Goal: Task Accomplishment & Management: Use online tool/utility

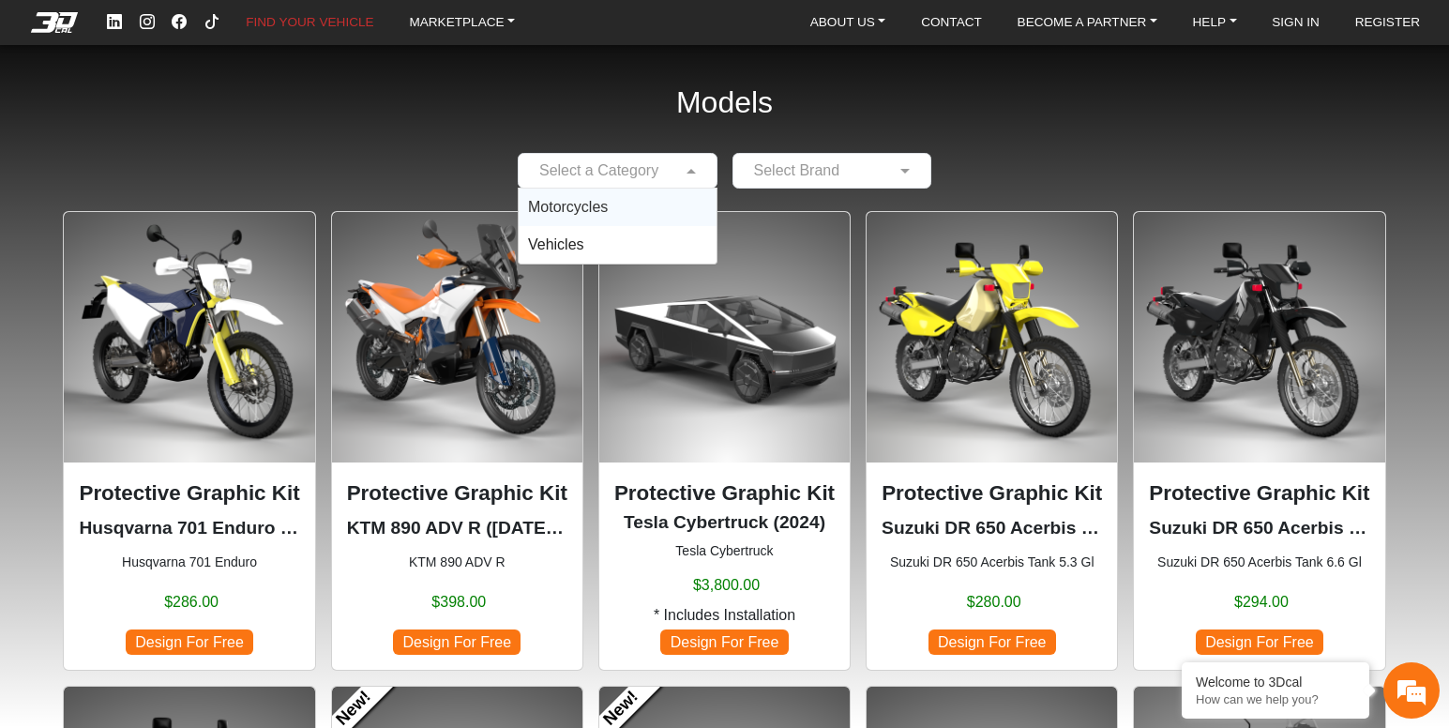
click at [682, 164] on span at bounding box center [693, 170] width 23 height 23
click at [643, 204] on div "Motorcycles" at bounding box center [618, 208] width 198 height 38
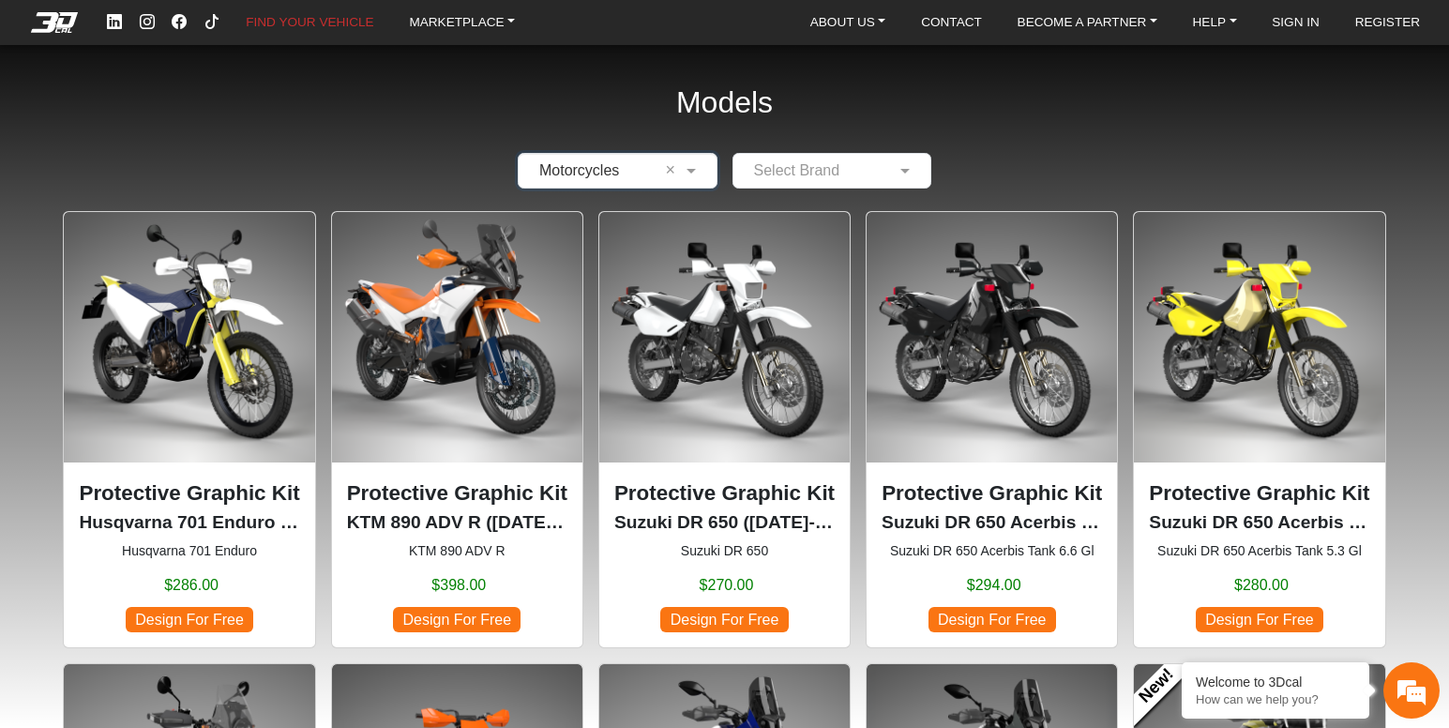
click at [824, 169] on input "text" at bounding box center [814, 170] width 142 height 23
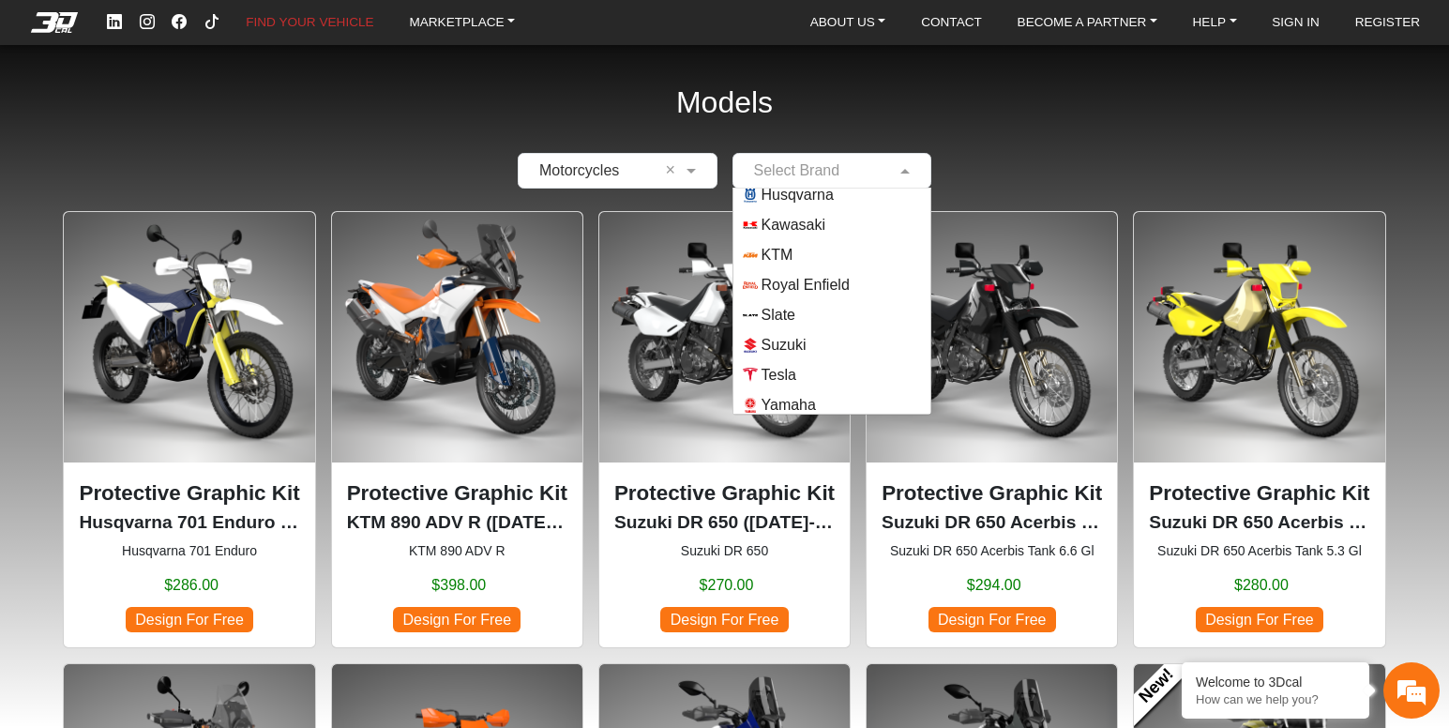
scroll to position [165, 0]
click at [825, 401] on span "Yamaha" at bounding box center [832, 398] width 179 height 15
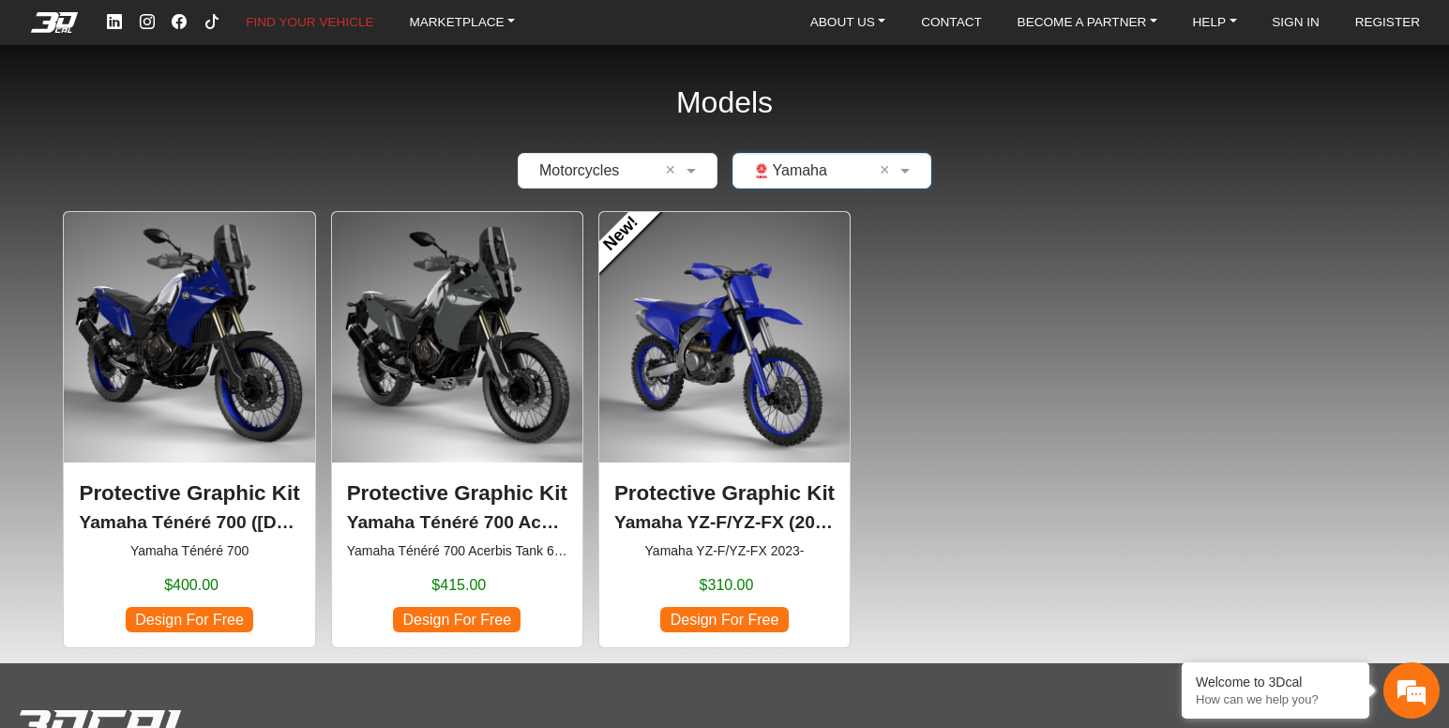
click at [123, 344] on img at bounding box center [189, 337] width 250 height 250
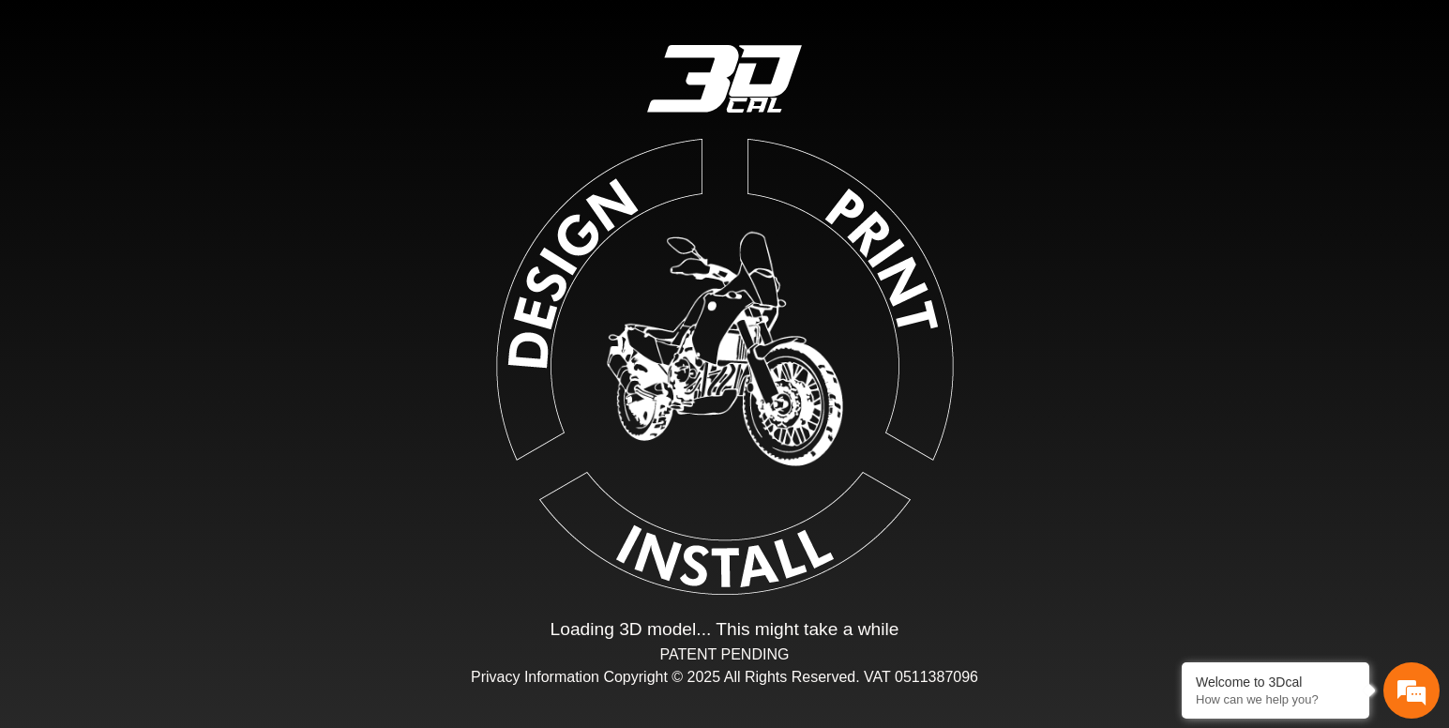
click at [793, 278] on img at bounding box center [725, 363] width 422 height 422
click at [1128, 130] on div "Loading... Loading 3D model... This might take a while PATENT PENDING Privacy I…" at bounding box center [724, 364] width 1449 height 728
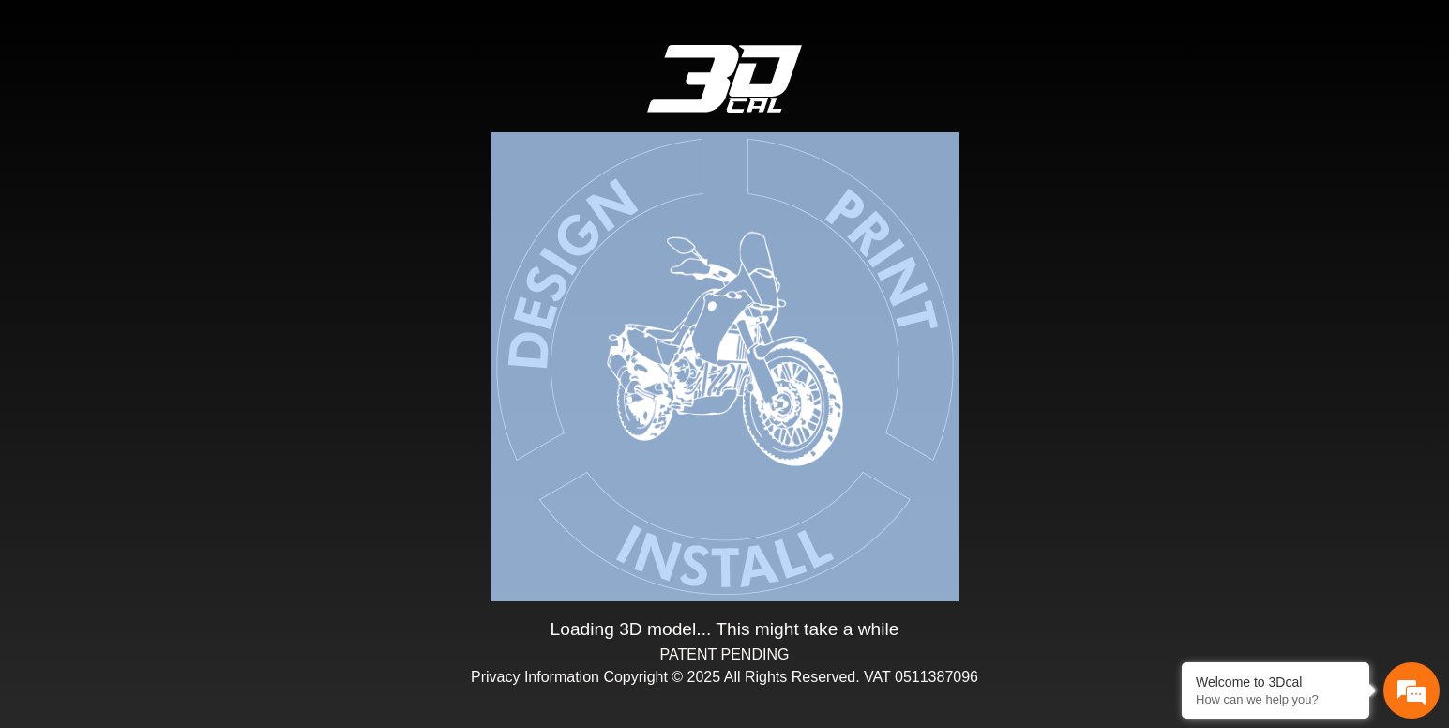
click at [1128, 130] on div "Loading... Loading 3D model... This might take a while PATENT PENDING Privacy I…" at bounding box center [724, 364] width 1449 height 728
click at [745, 469] on img at bounding box center [725, 363] width 422 height 422
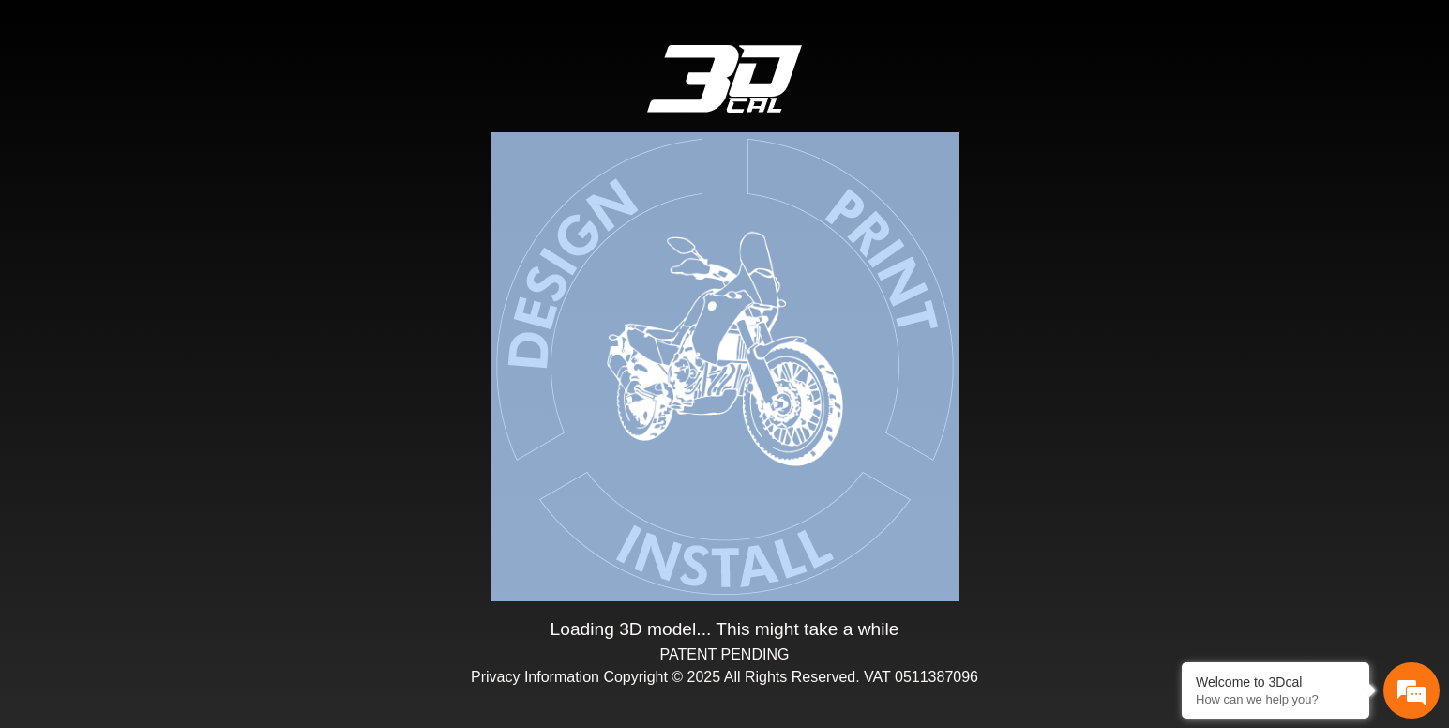
click at [745, 469] on img at bounding box center [724, 363] width 422 height 422
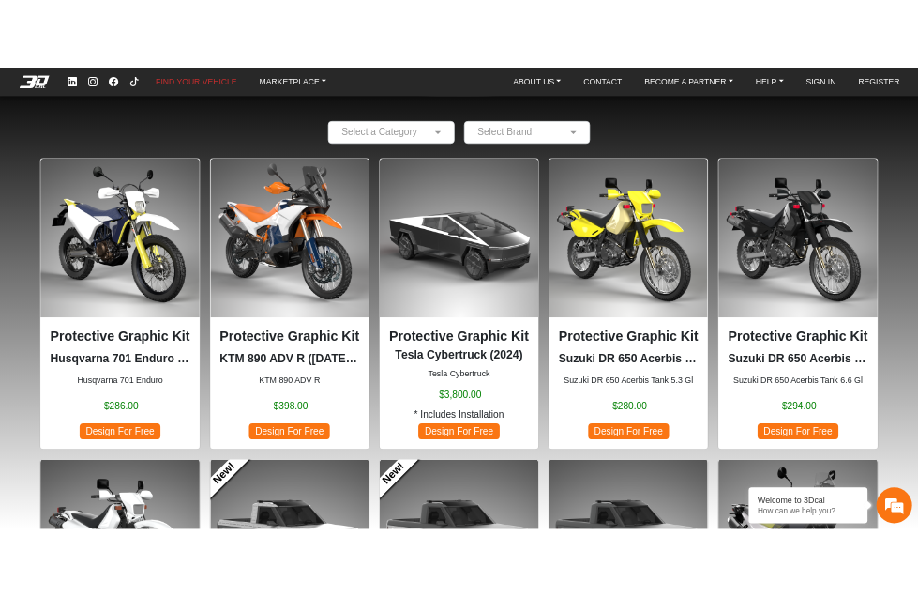
scroll to position [94, 0]
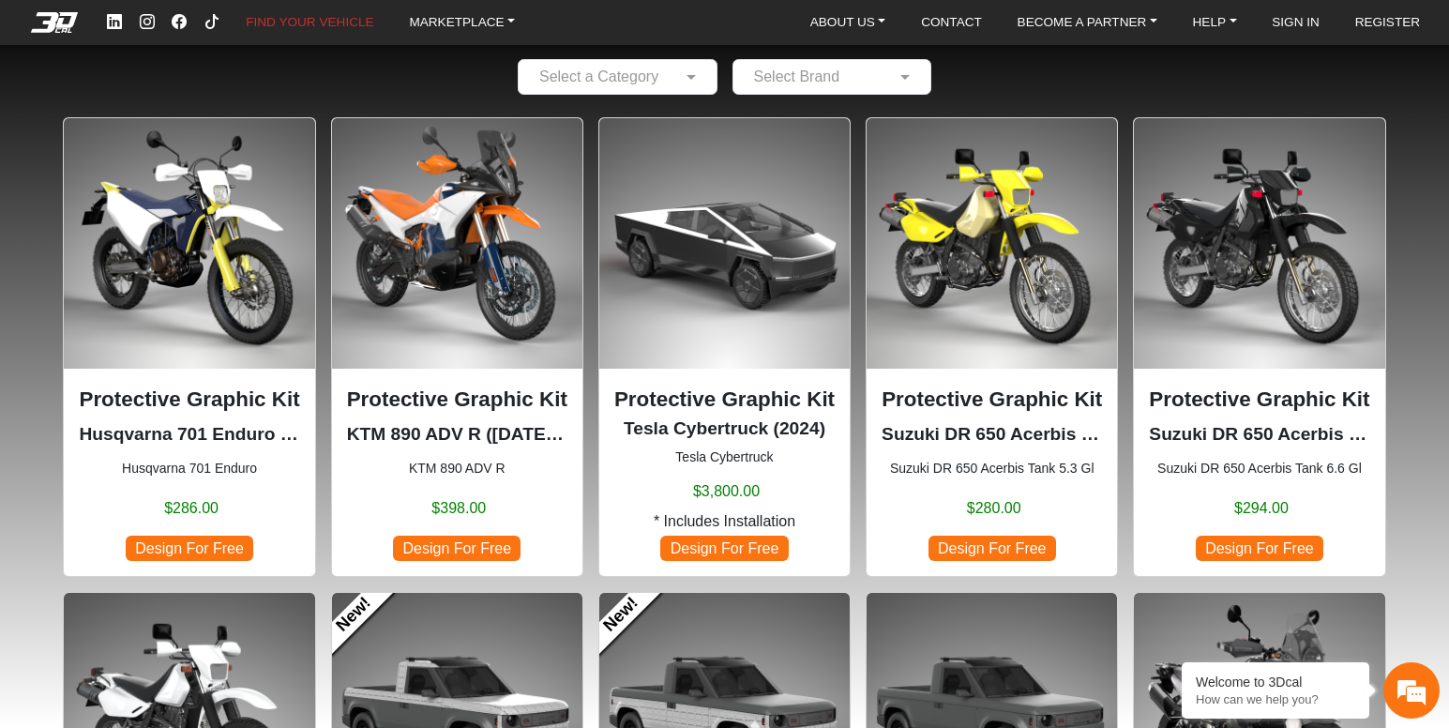
click at [959, 558] on span "Design For Free" at bounding box center [993, 548] width 128 height 25
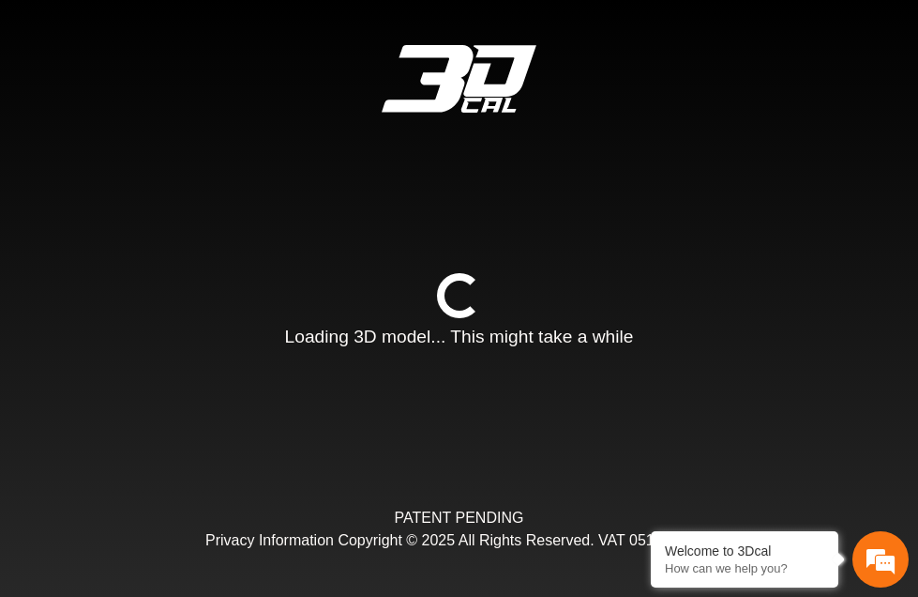
type input "*"
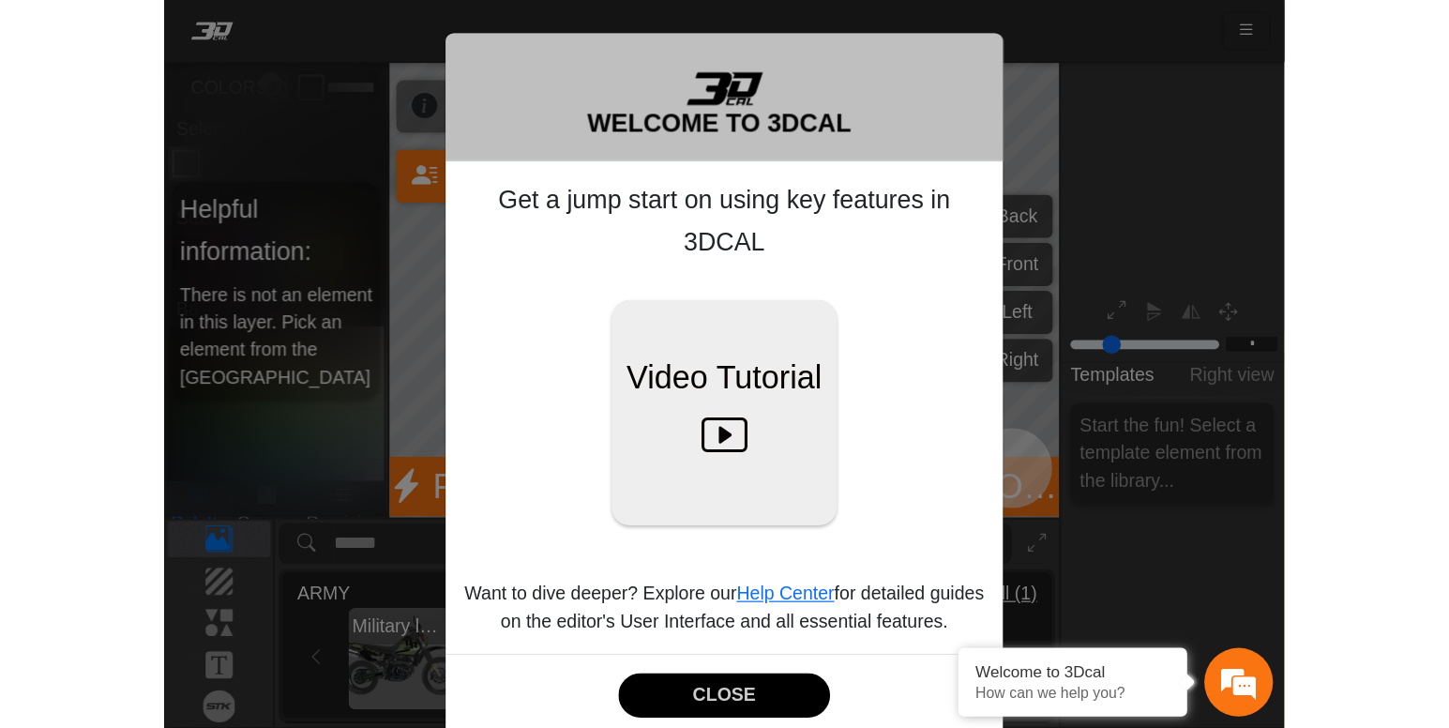
scroll to position [256, 263]
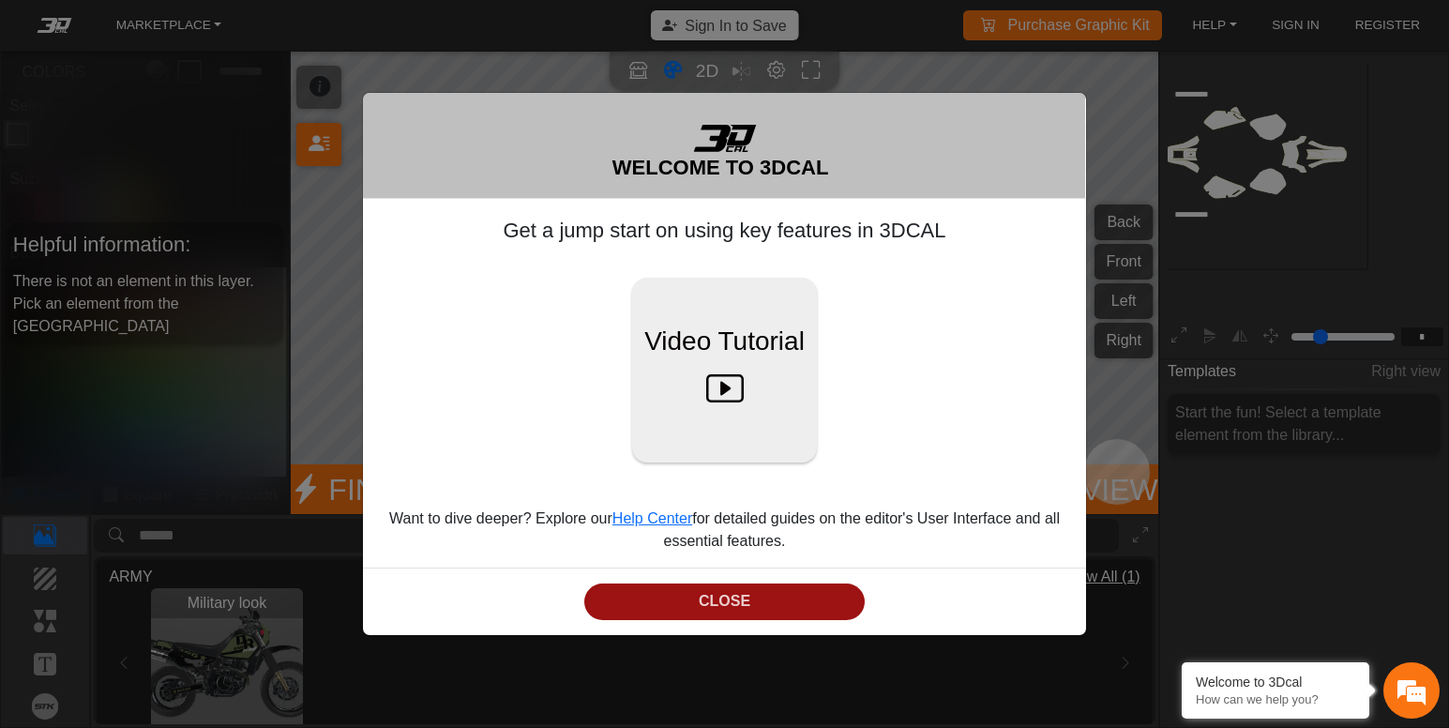
click at [726, 614] on button "CLOSE" at bounding box center [724, 601] width 280 height 37
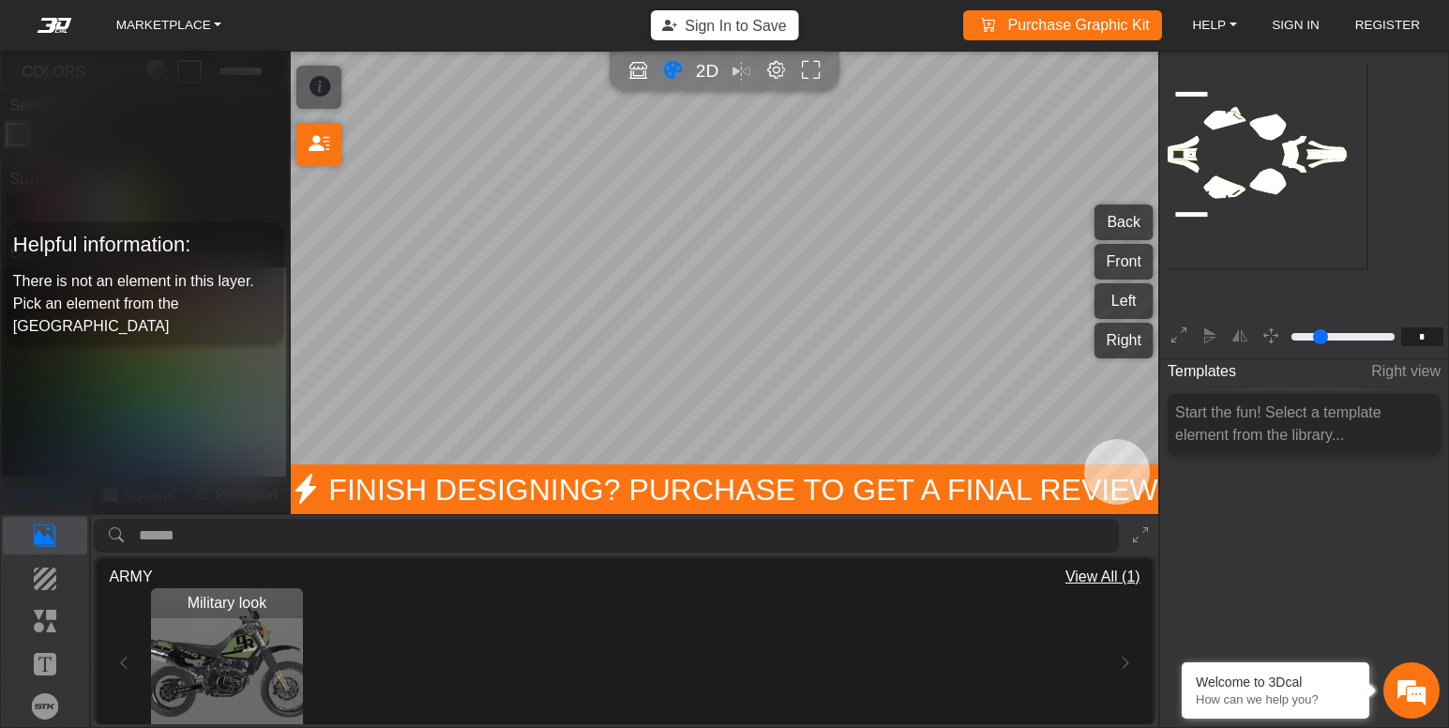
click at [169, 646] on img "View Military look" at bounding box center [227, 664] width 152 height 152
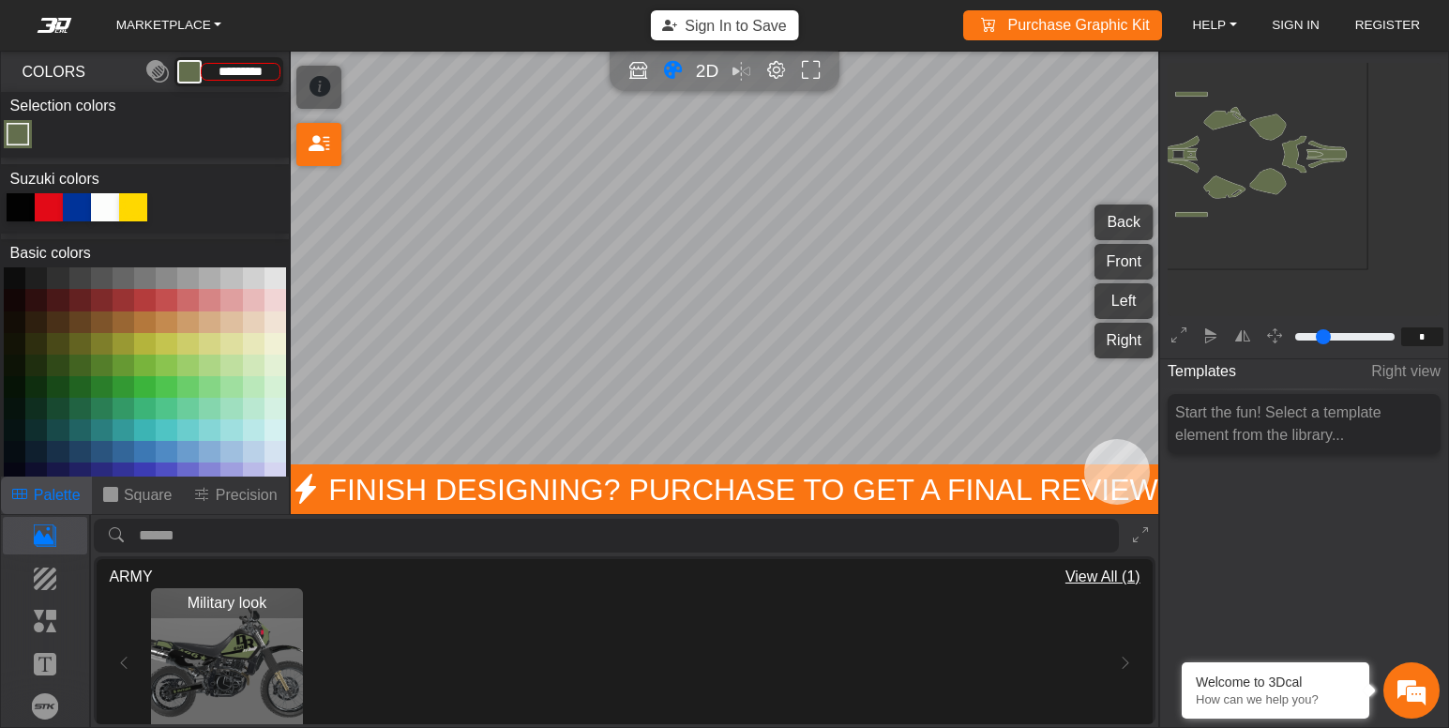
click at [491, 658] on div "Military look Loading..." at bounding box center [624, 664] width 971 height 152
click at [174, 543] on input "search asset" at bounding box center [629, 536] width 980 height 35
click at [53, 537] on p "Template" at bounding box center [45, 535] width 83 height 23
click at [141, 219] on icon at bounding box center [133, 207] width 28 height 28
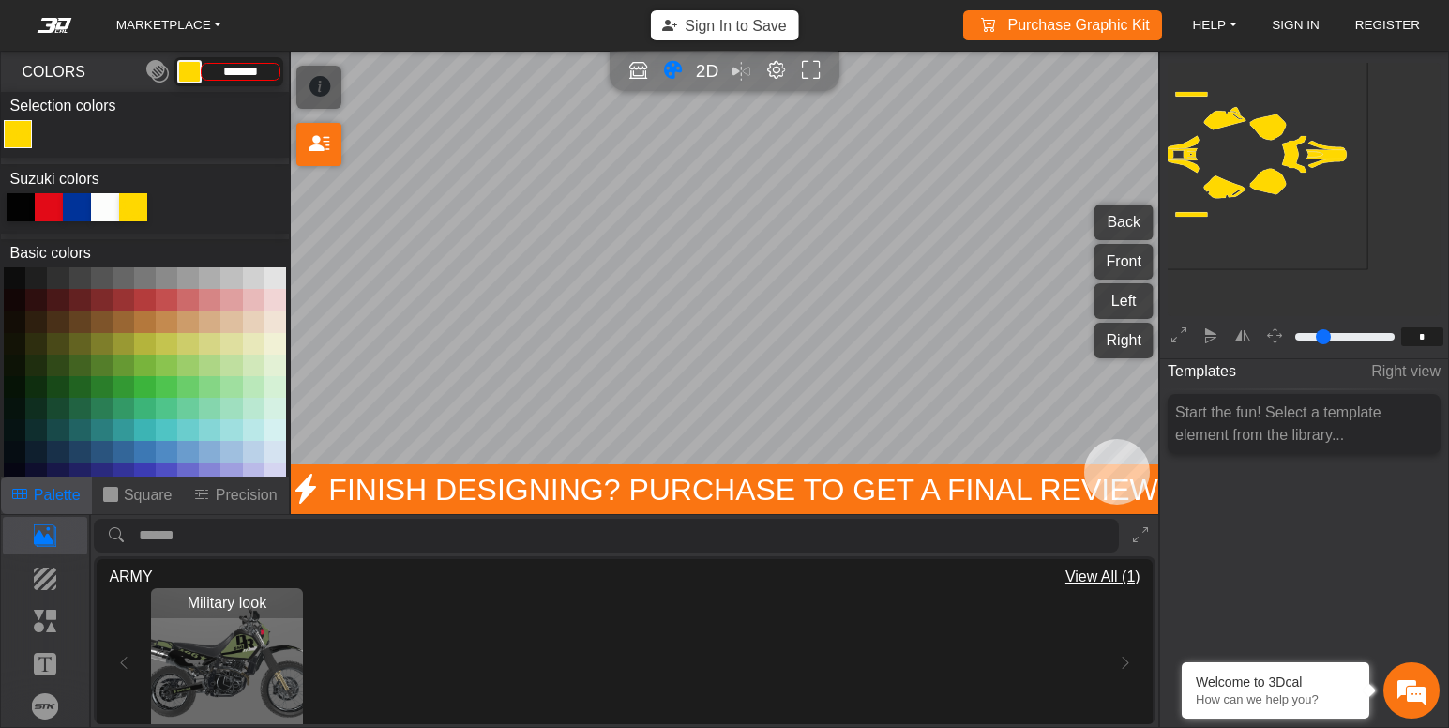
click at [1263, 167] on icon "background_wire_template_bg decal_dr650_back decal_dr650_front decal_dr650_left…" at bounding box center [1252, 154] width 691 height 691
click at [1254, 186] on icon "background_wire_template_bg decal_dr650_back decal_dr650_front decal_dr650_left…" at bounding box center [1252, 154] width 691 height 691
click at [1254, 186] on rect at bounding box center [1255, 156] width 234 height 234
drag, startPoint x: 1205, startPoint y: 201, endPoint x: 1182, endPoint y: 211, distance: 25.6
click at [1182, 211] on icon "background_wire_template_bg decal_dr650_back decal_dr650_front decal_dr650_left…" at bounding box center [1252, 154] width 691 height 691
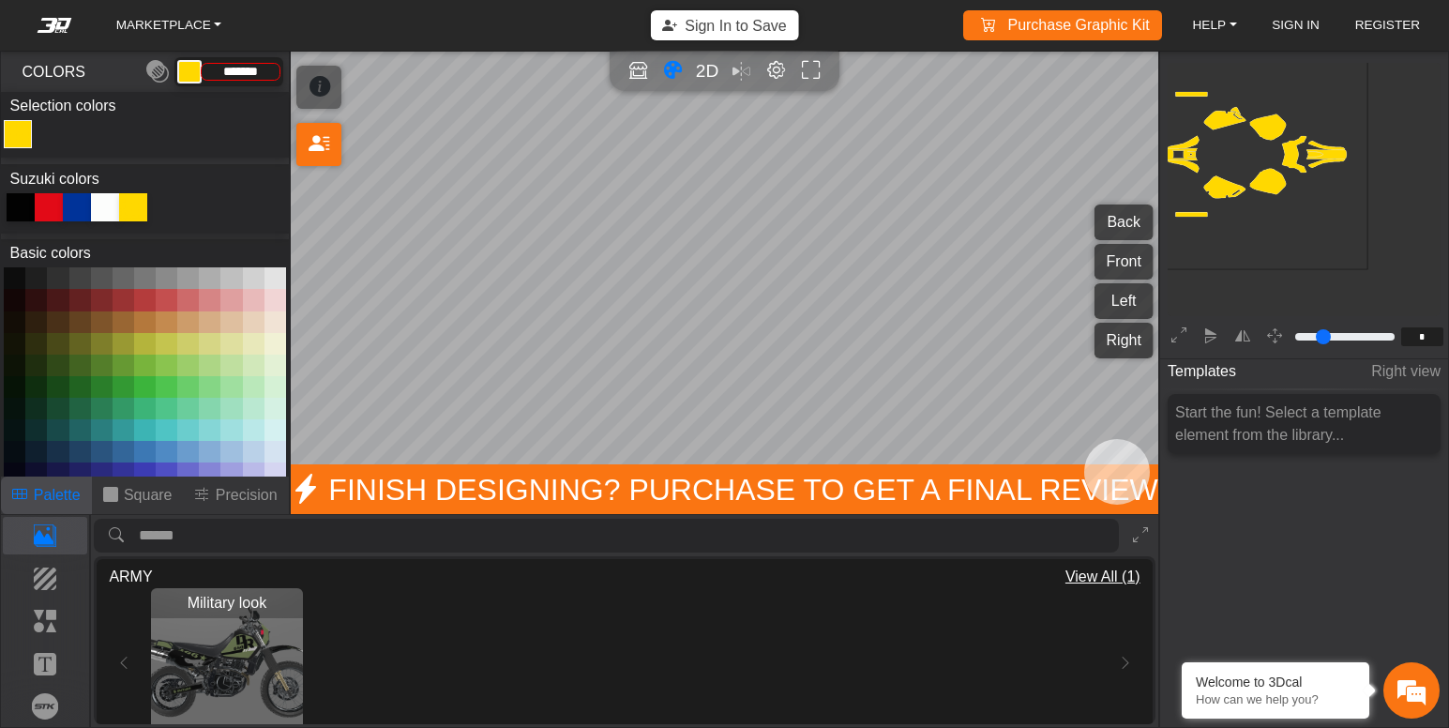
click at [125, 643] on div "Military look Loading..." at bounding box center [624, 664] width 1031 height 152
click at [130, 672] on div "Military look Loading..." at bounding box center [624, 664] width 1031 height 152
click at [130, 671] on div "Military look Loading..." at bounding box center [624, 664] width 1031 height 152
click at [1112, 654] on div "Military look Loading..." at bounding box center [624, 664] width 1031 height 152
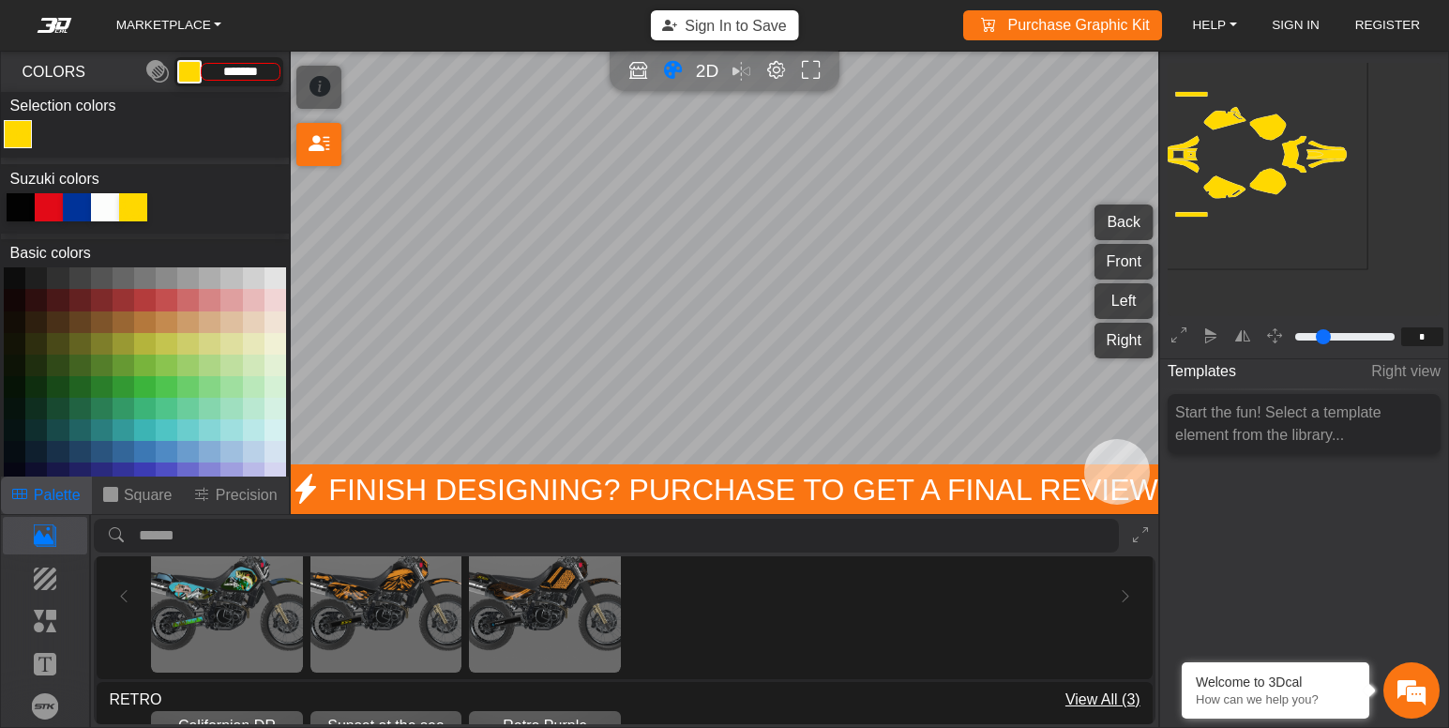
scroll to position [221, 0]
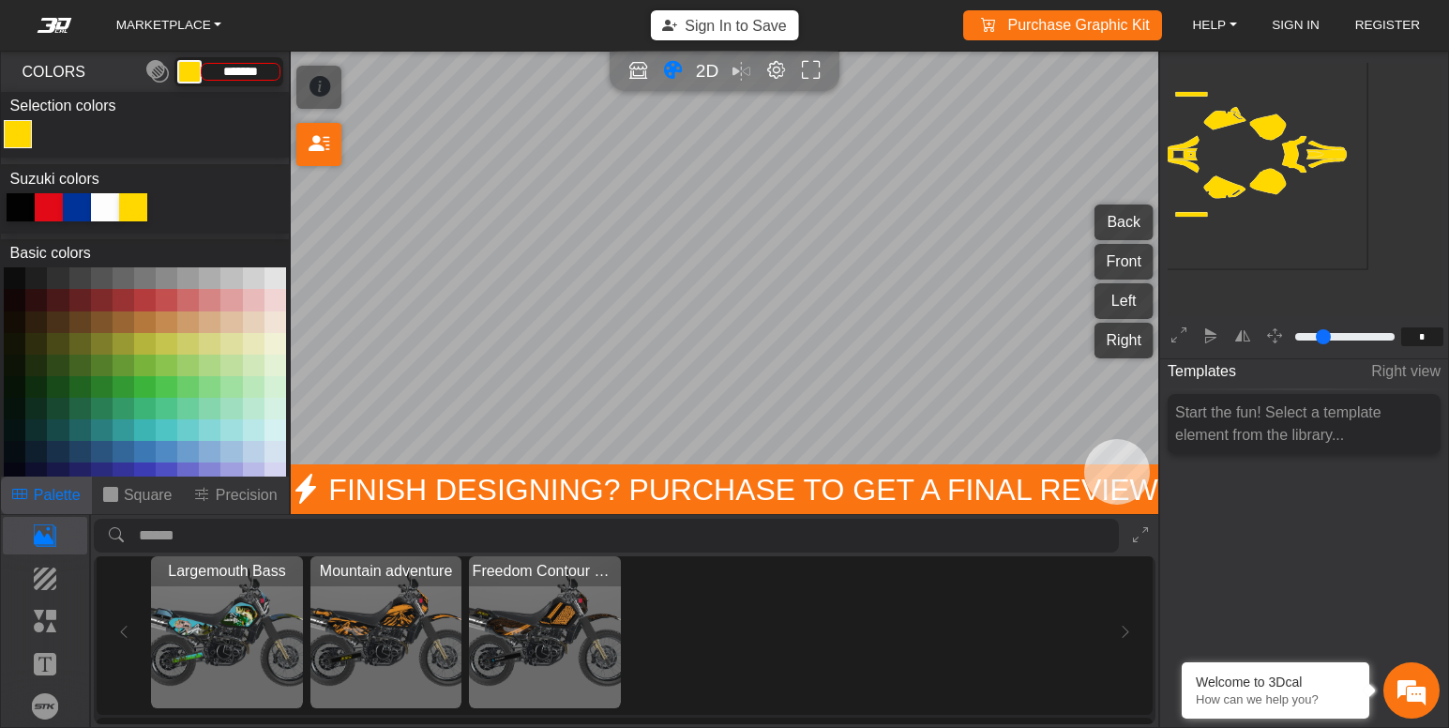
click at [254, 640] on img "View Largemouth Bass" at bounding box center [227, 632] width 152 height 152
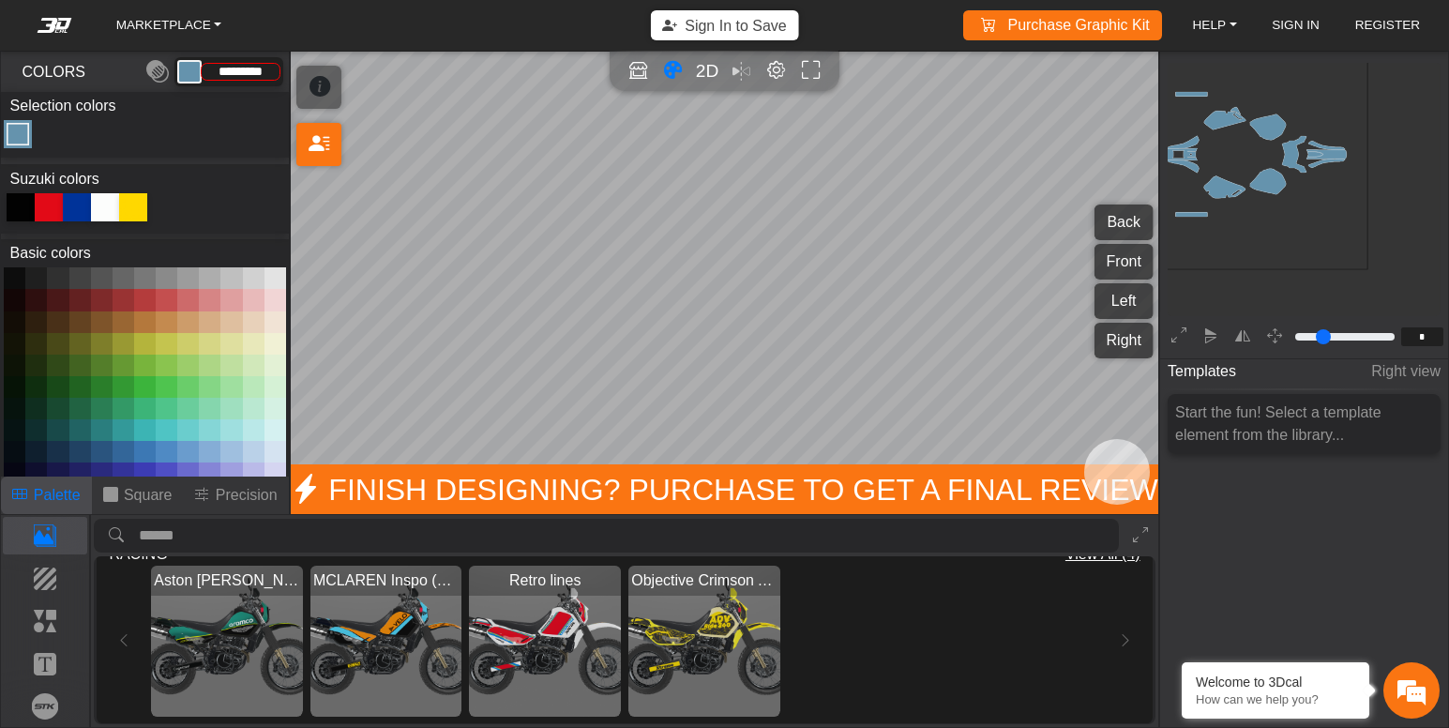
scroll to position [784, 0]
click at [577, 631] on img "View Retro lines" at bounding box center [545, 641] width 152 height 152
click at [360, 502] on span "Finish Designing? Purchase to get a final review" at bounding box center [725, 489] width 868 height 51
type input "*******"
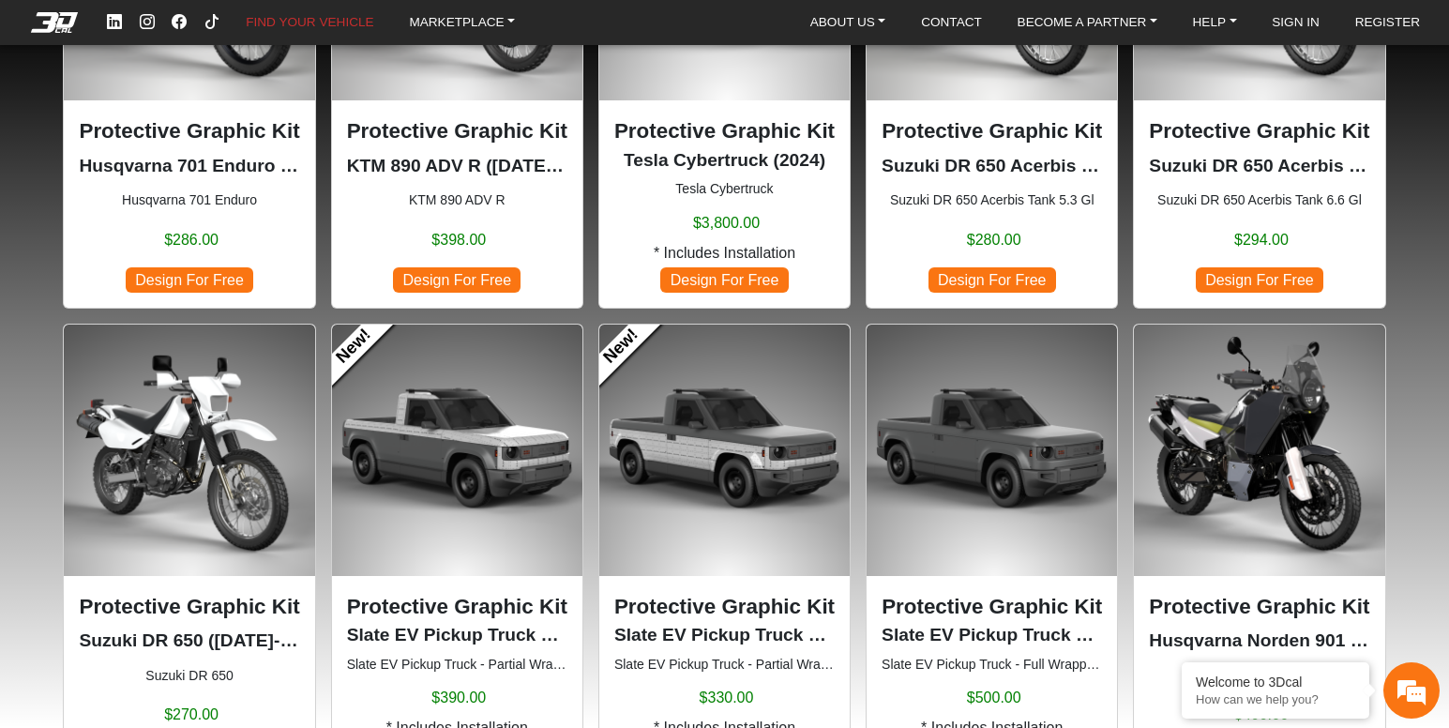
scroll to position [375, 0]
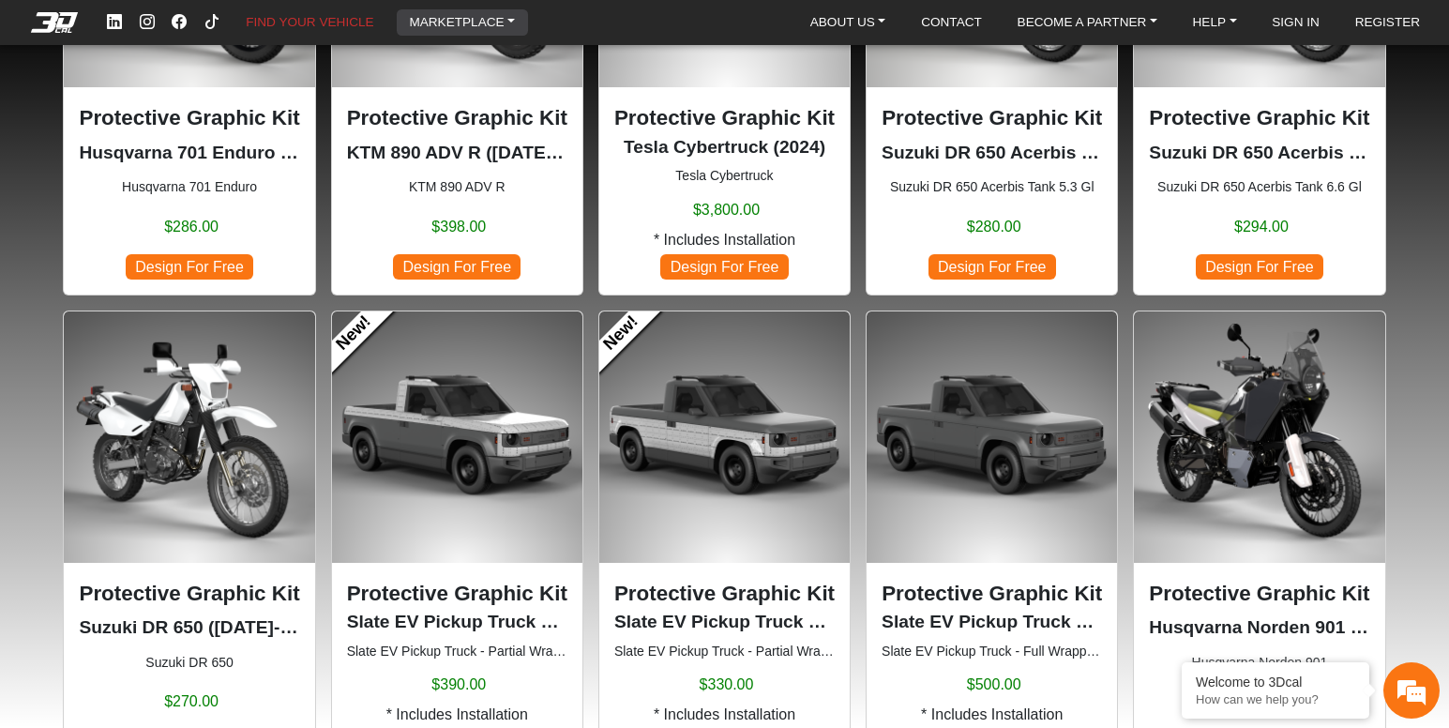
click at [477, 9] on link "MARKETPLACE" at bounding box center [461, 22] width 121 height 26
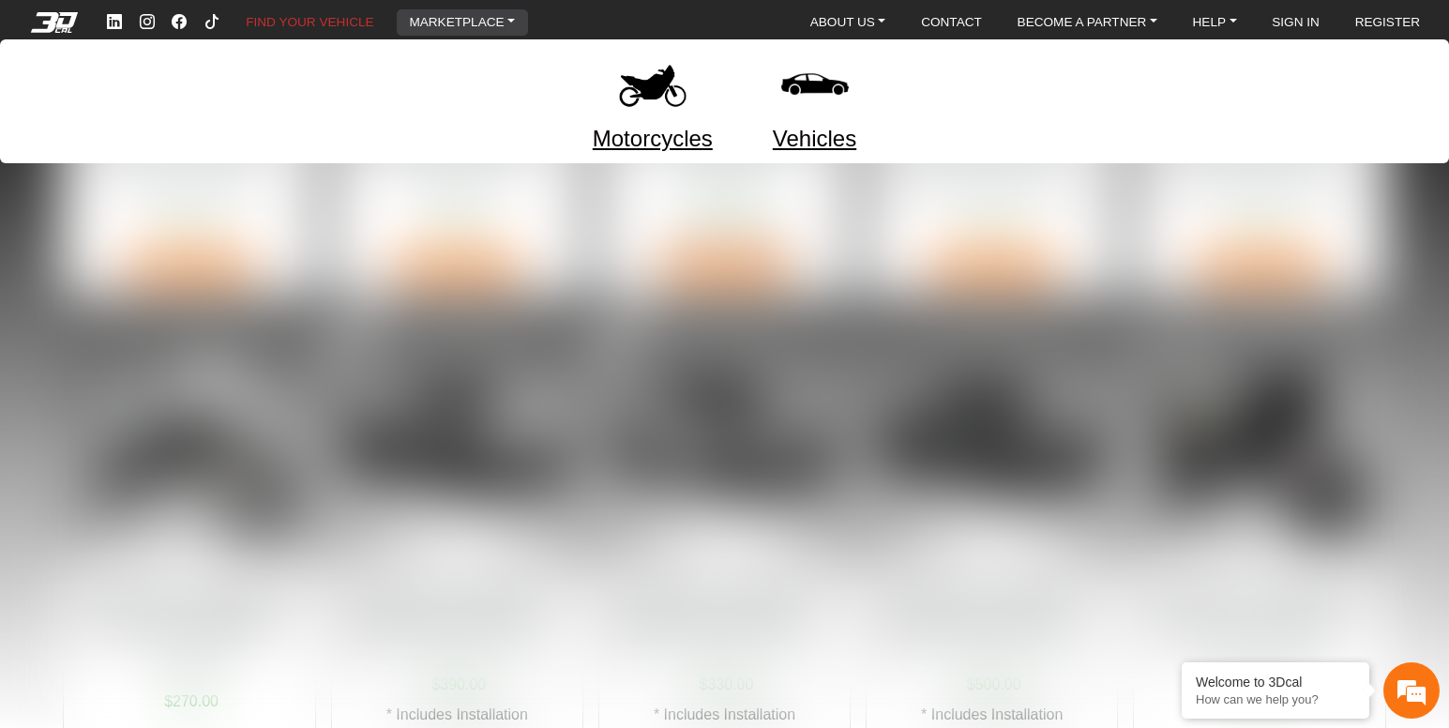
click at [647, 96] on img at bounding box center [652, 84] width 79 height 79
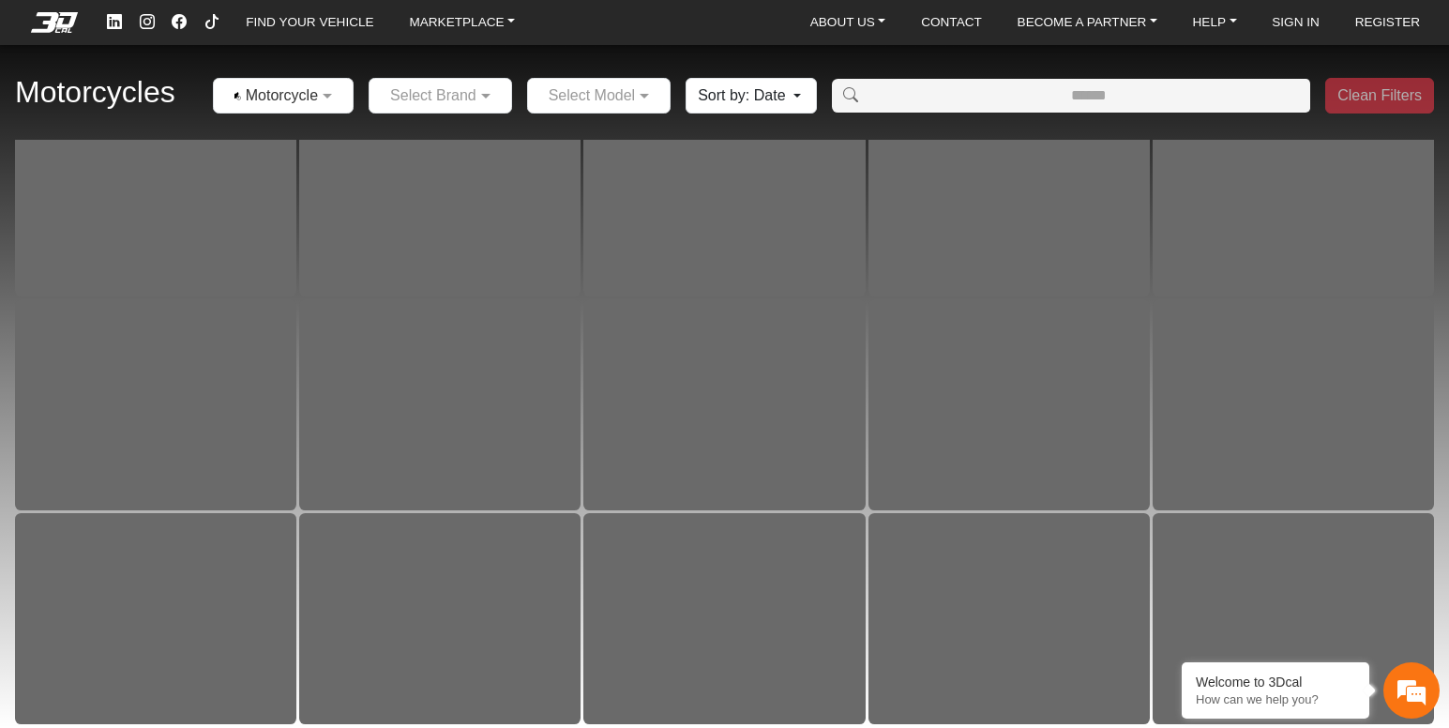
scroll to position [14914, 0]
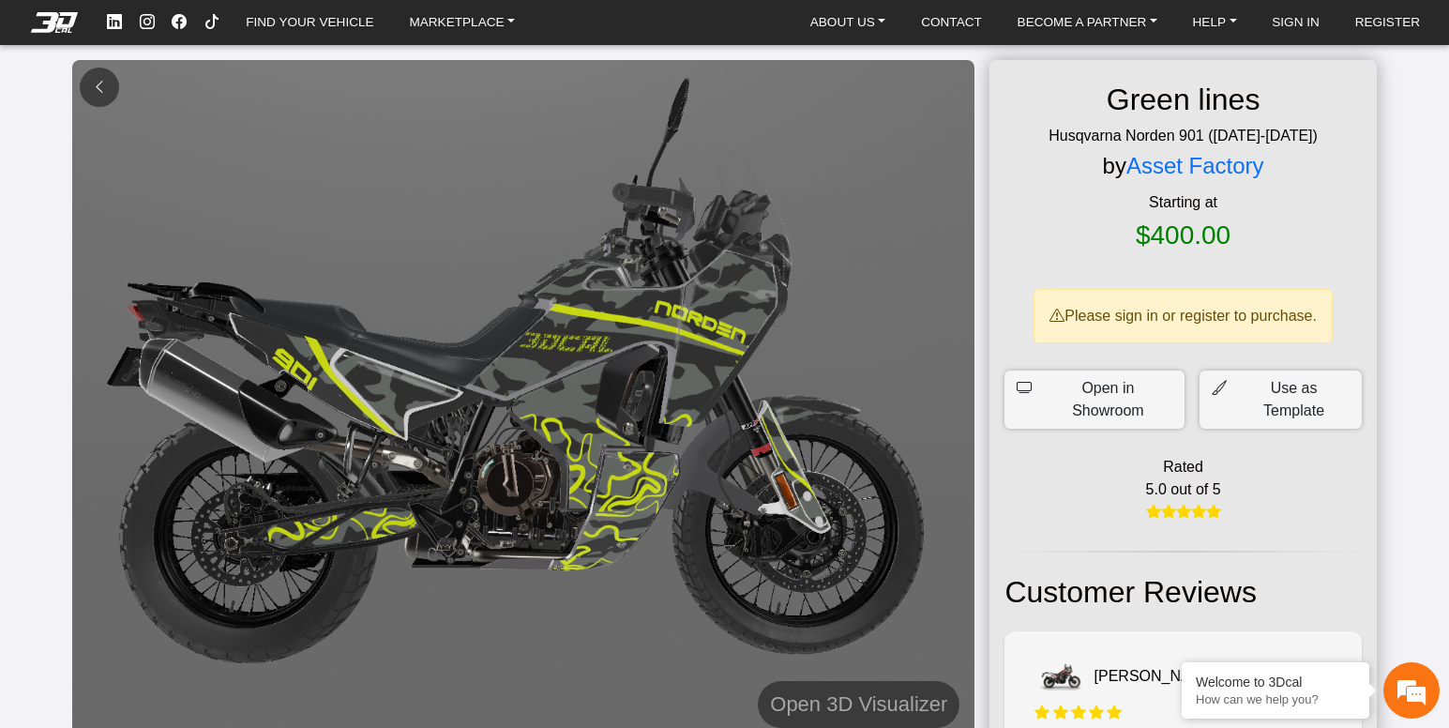
click at [109, 81] on button at bounding box center [99, 87] width 39 height 39
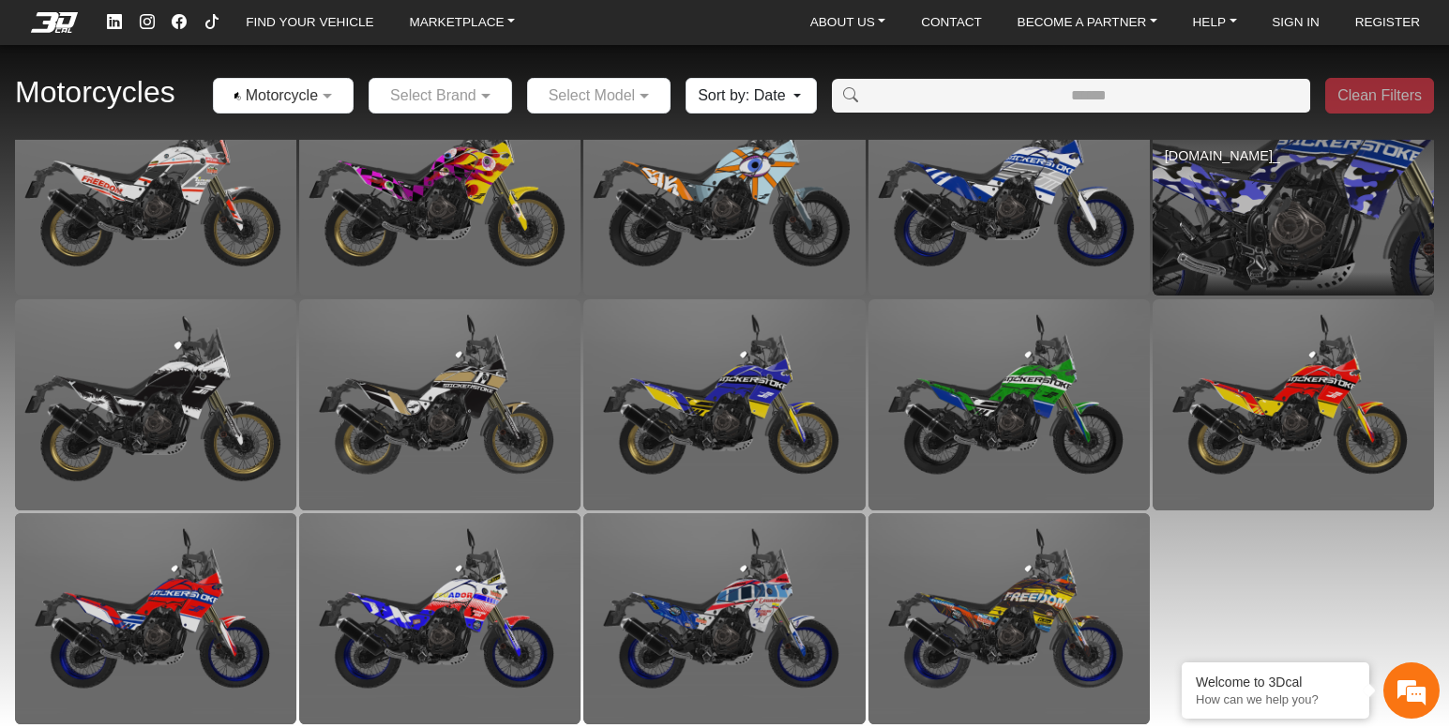
scroll to position [17037, 0]
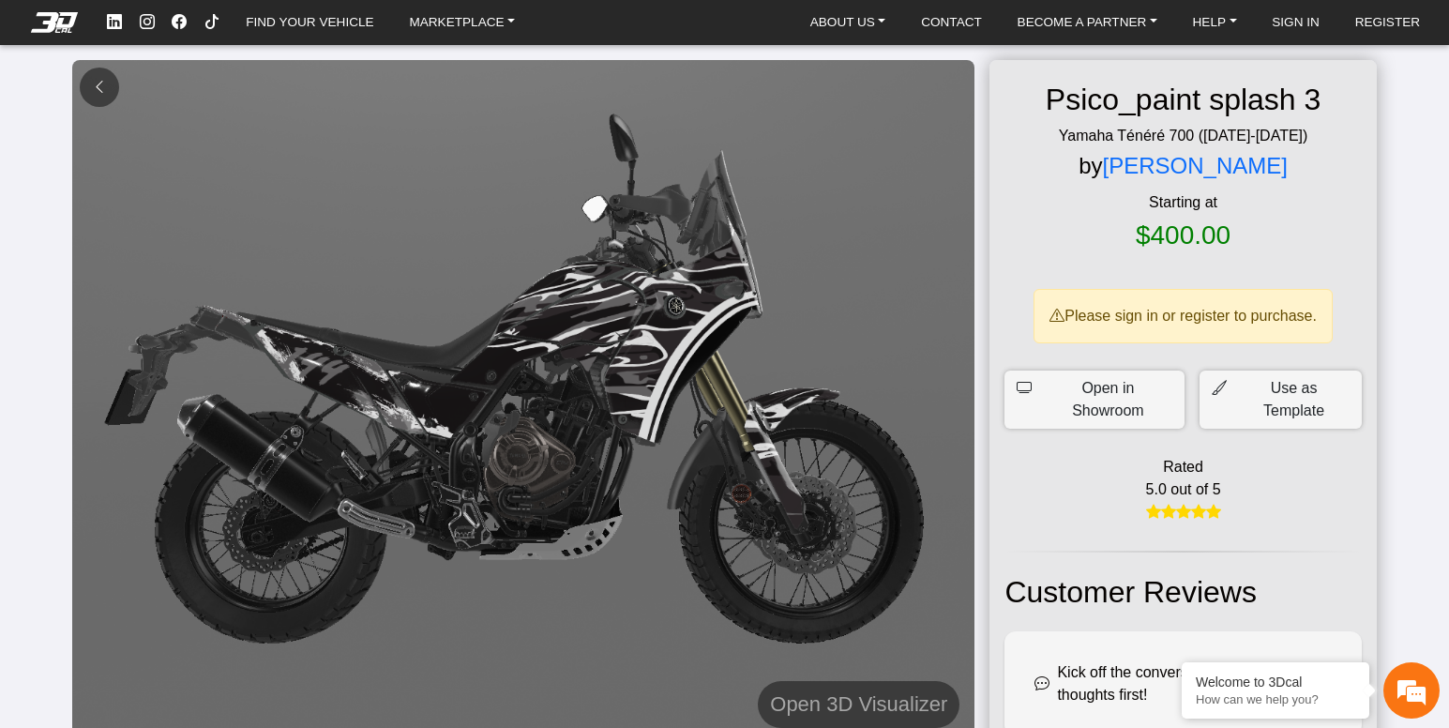
click at [87, 89] on button at bounding box center [99, 87] width 39 height 39
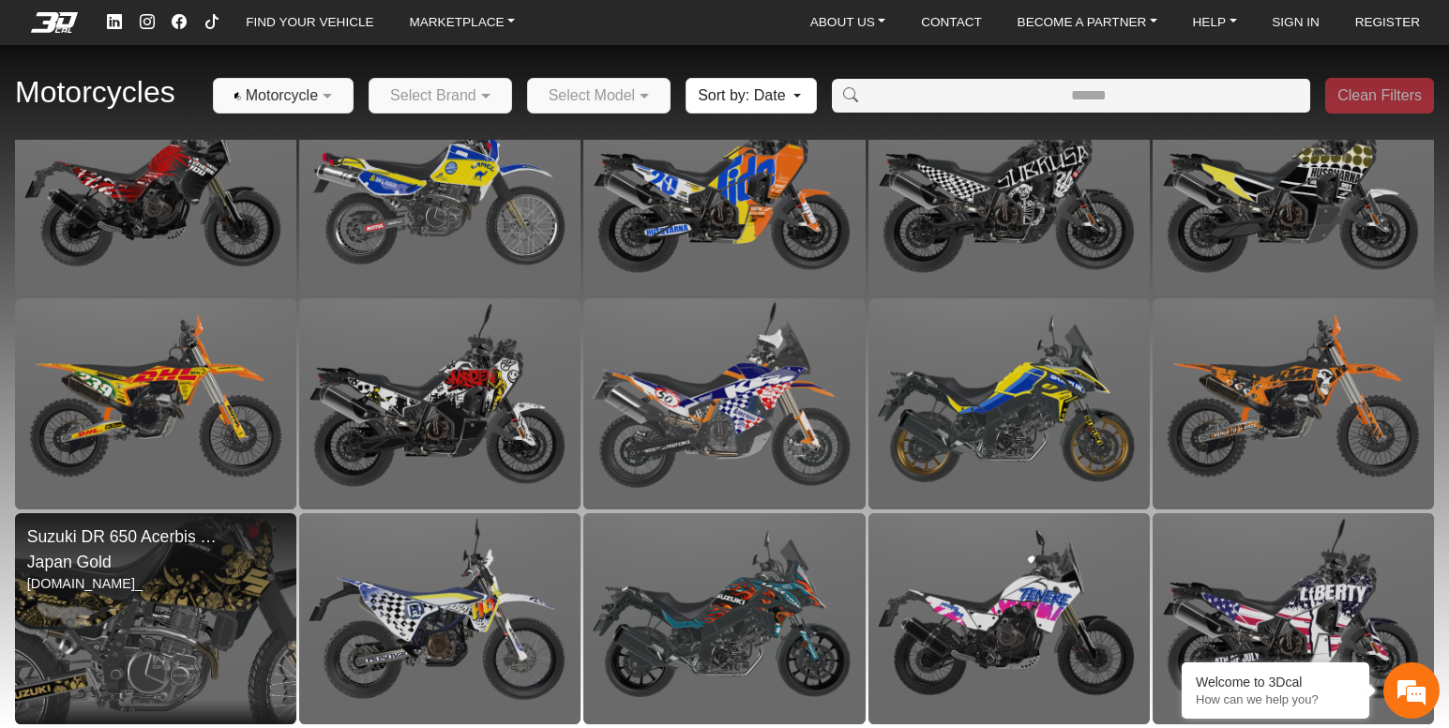
scroll to position [4210, 0]
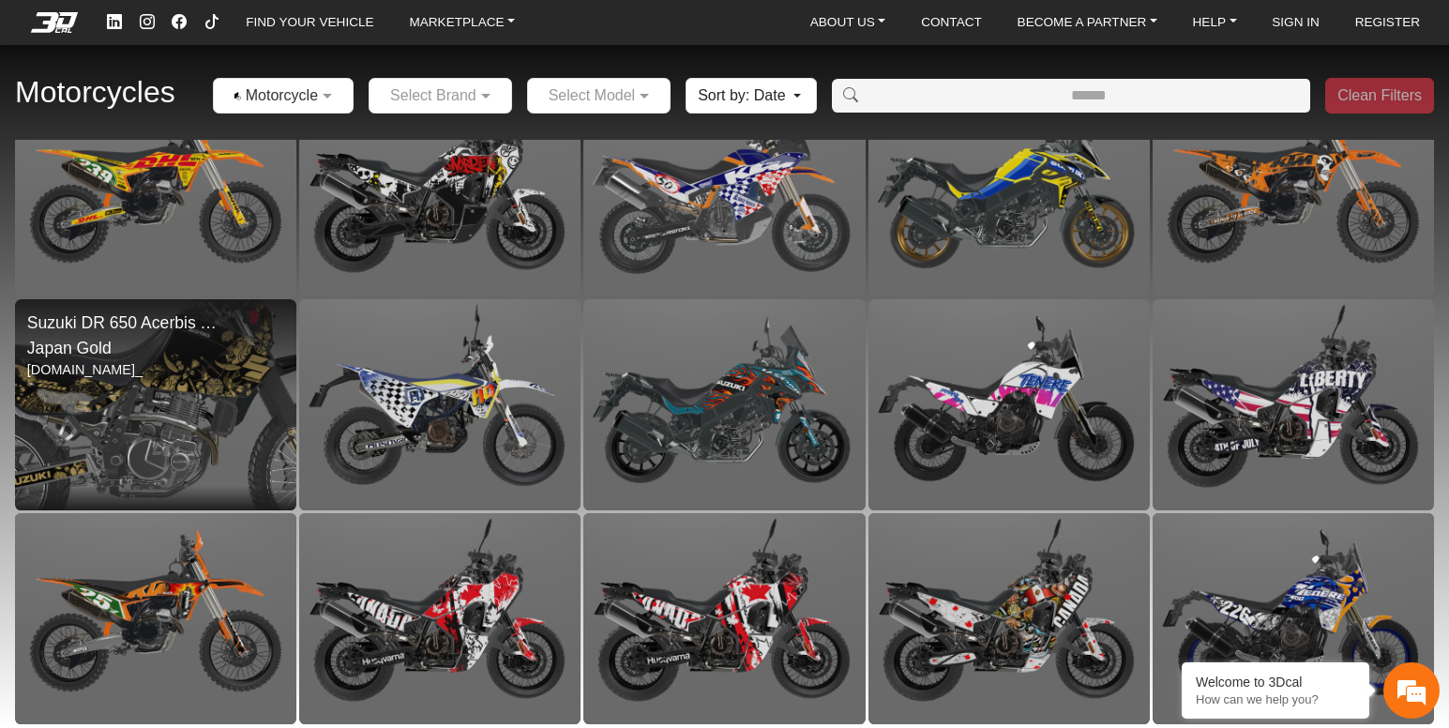
click at [437, 339] on img at bounding box center [155, 404] width 563 height 422
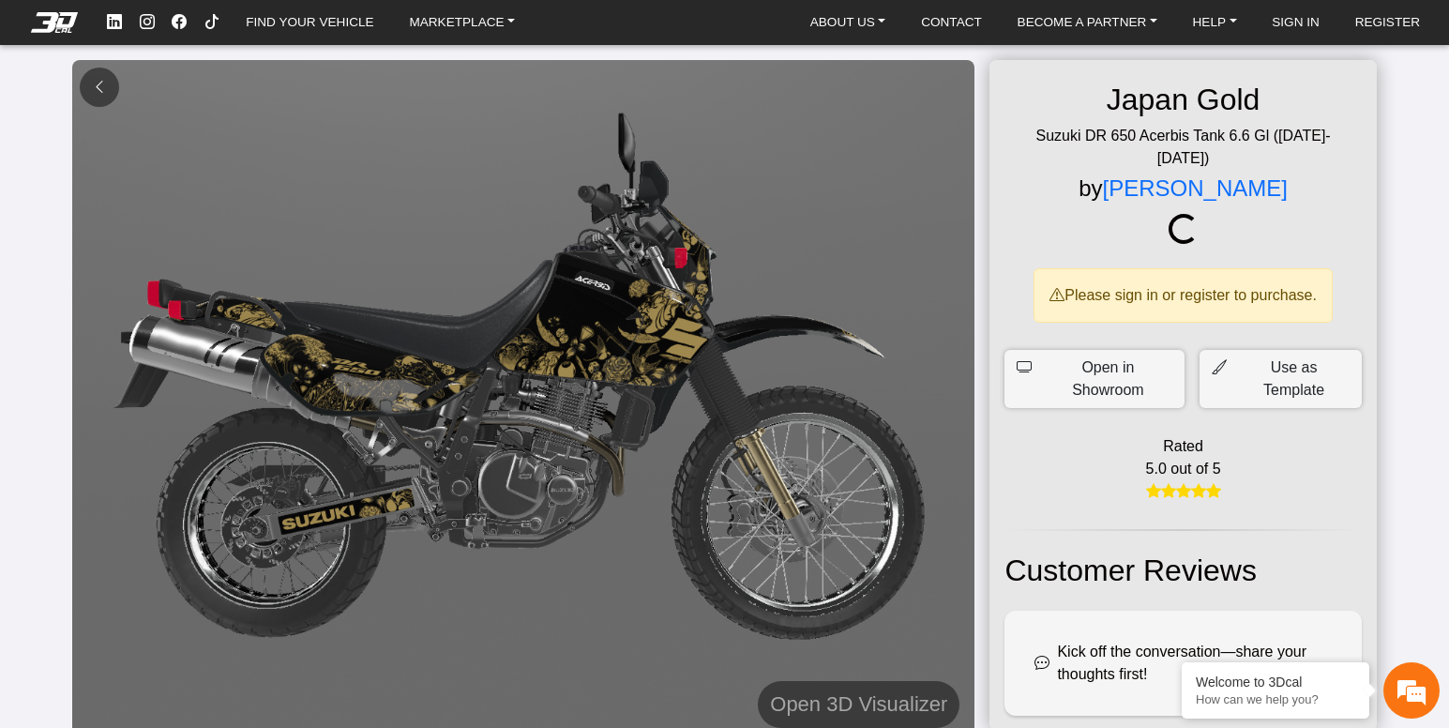
click at [106, 80] on em at bounding box center [99, 87] width 15 height 16
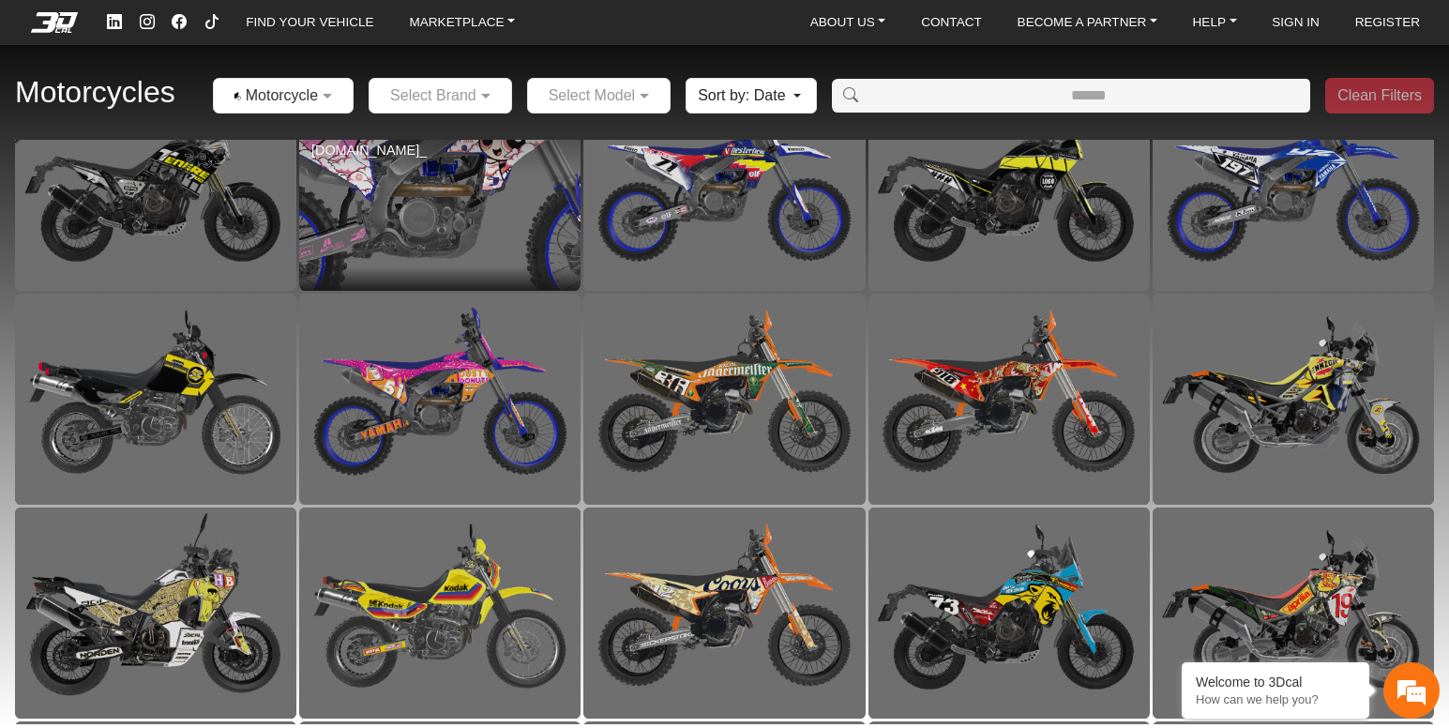
scroll to position [281, 0]
